Goal: Find contact information: Find contact information

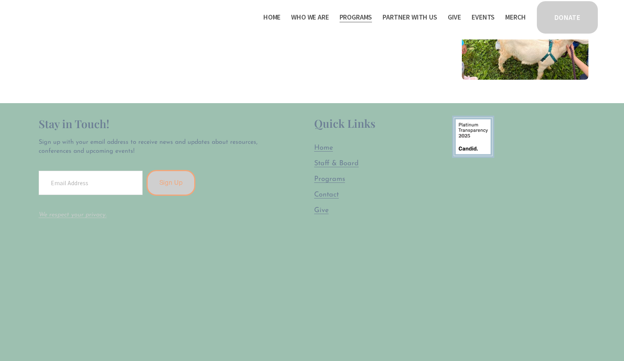
scroll to position [1993, 0]
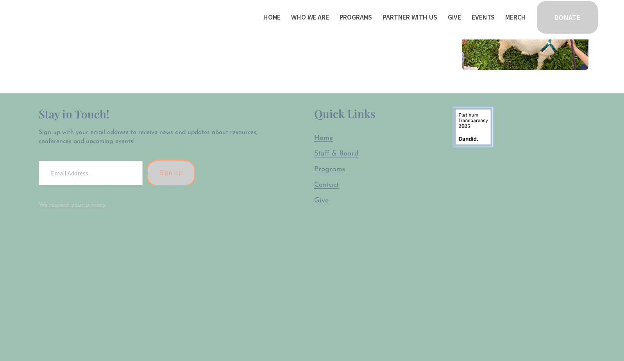
click at [336, 150] on span "Staff & Board" at bounding box center [336, 153] width 45 height 7
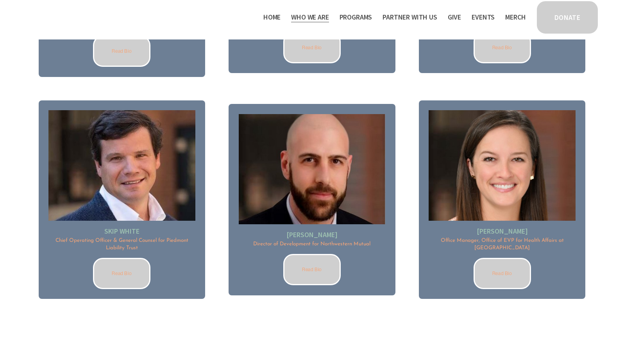
scroll to position [1058, 0]
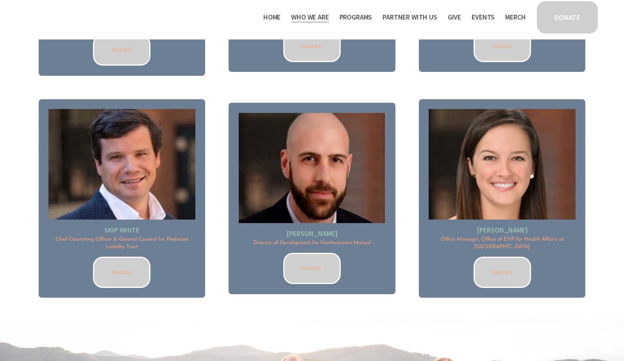
click at [502, 266] on link "Read Bio" at bounding box center [501, 272] width 57 height 31
click at [118, 271] on link "Read Bio" at bounding box center [121, 272] width 57 height 31
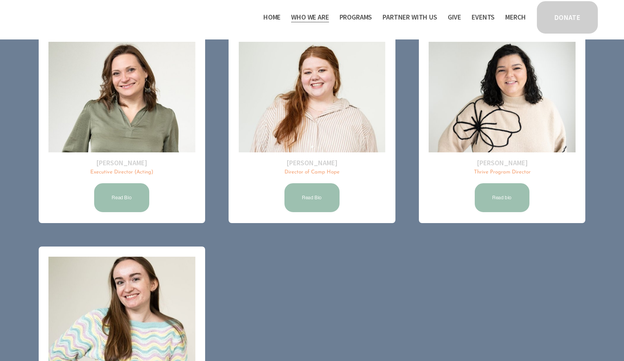
scroll to position [97, 0]
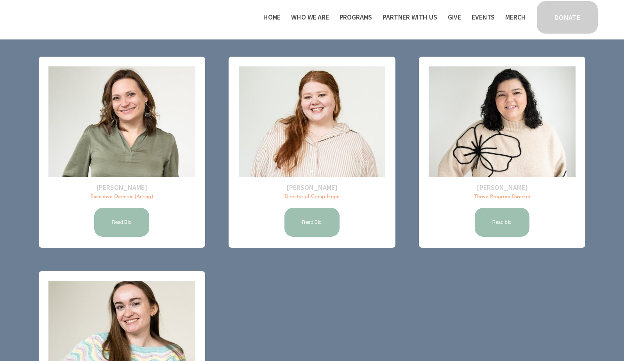
click at [316, 218] on link "Read Bio" at bounding box center [311, 222] width 57 height 31
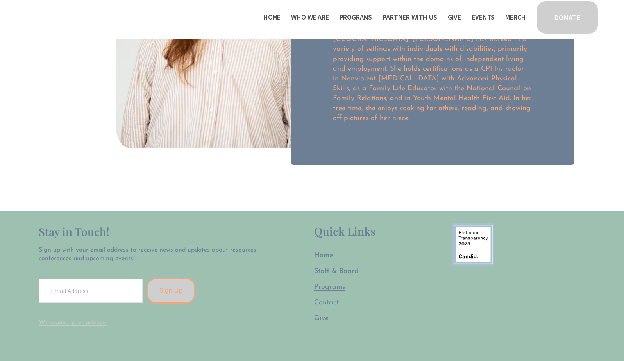
scroll to position [173, 0]
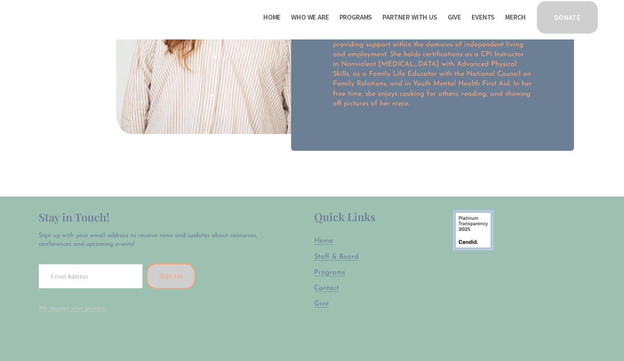
click at [331, 285] on span "Contact" at bounding box center [326, 288] width 25 height 7
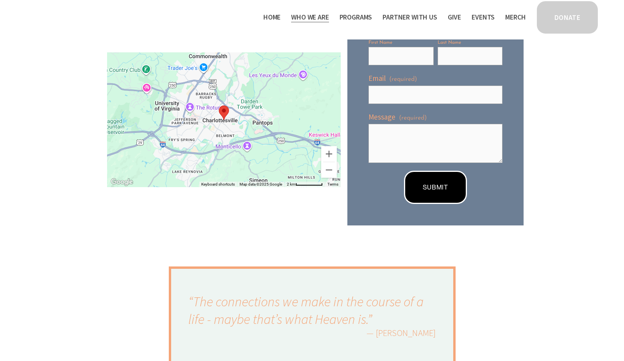
scroll to position [398, 0]
